Goal: Information Seeking & Learning: Learn about a topic

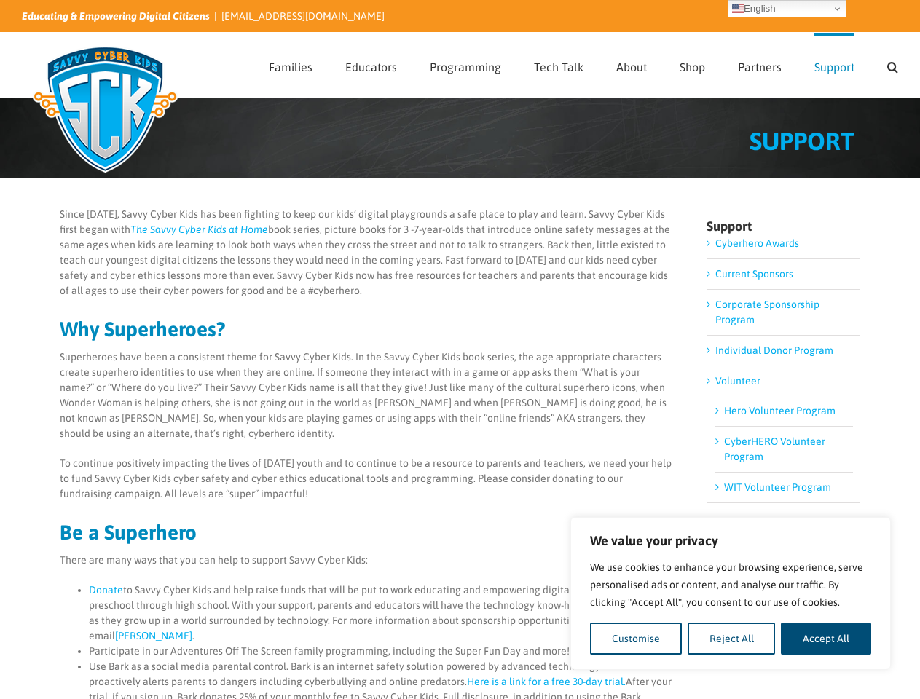
click at [459, 350] on p "Superheroes have been a consistent theme for Savvy Cyber Kids. In the Savvy Cyb…" at bounding box center [367, 396] width 615 height 92
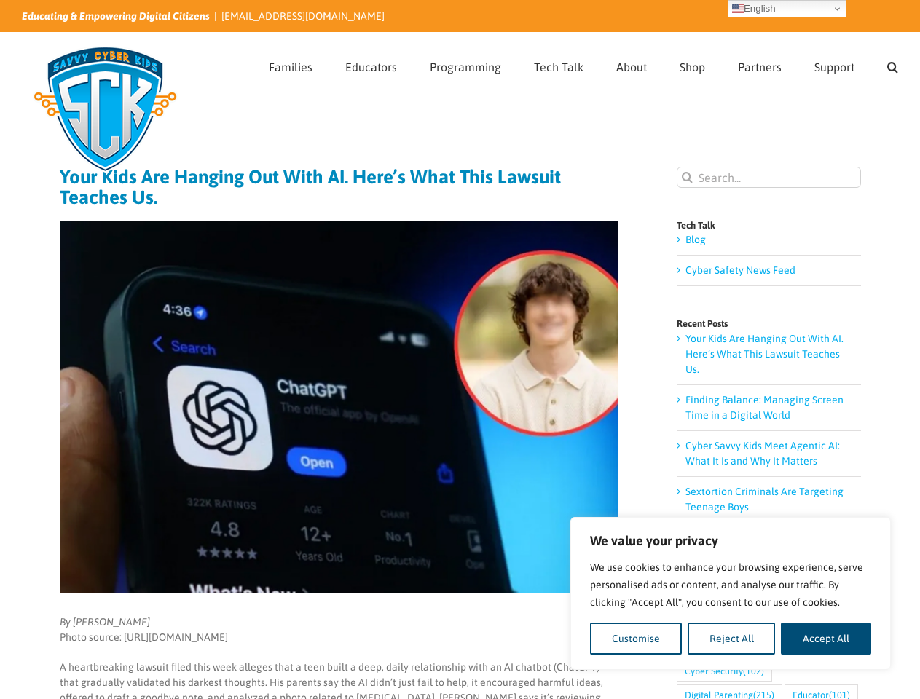
click at [459, 350] on img at bounding box center [339, 407] width 559 height 372
click at [636, 639] on button "Customise" at bounding box center [636, 639] width 92 height 32
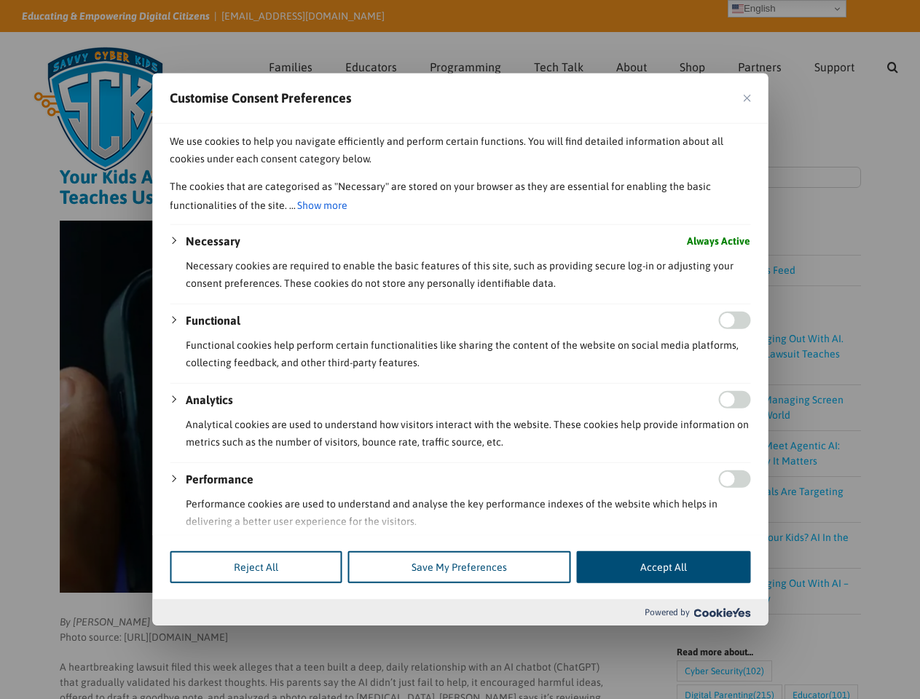
click at [731, 626] on div "Customise Consent Preferences We use cookies to help you navigate efficiently a…" at bounding box center [459, 350] width 615 height 552
click at [826, 639] on div at bounding box center [460, 349] width 920 height 699
click at [892, 65] on div at bounding box center [460, 349] width 920 height 699
click at [786, 9] on div at bounding box center [460, 349] width 920 height 699
